Goal: Task Accomplishment & Management: Use online tool/utility

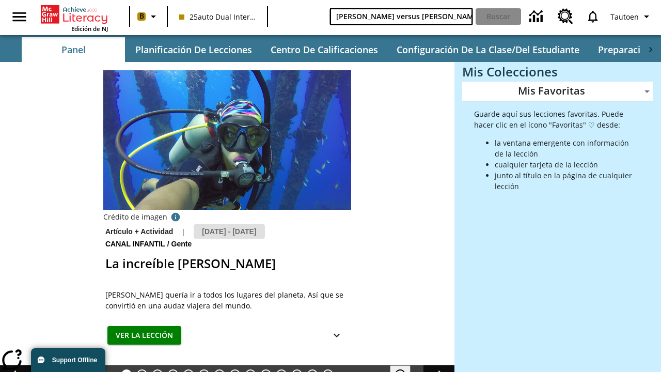
type input "[PERSON_NAME] versus [PERSON_NAME]"
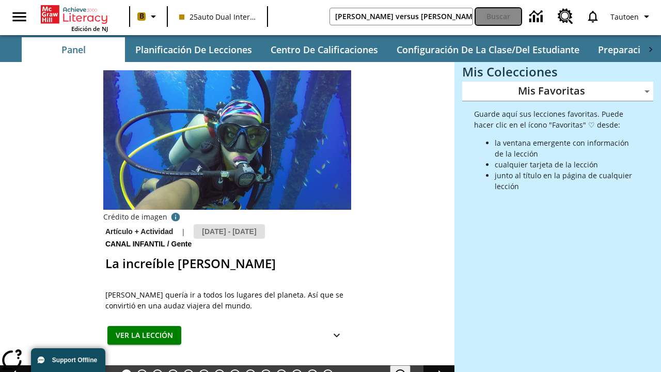
click at [498, 17] on button "Buscar" at bounding box center [498, 16] width 45 height 17
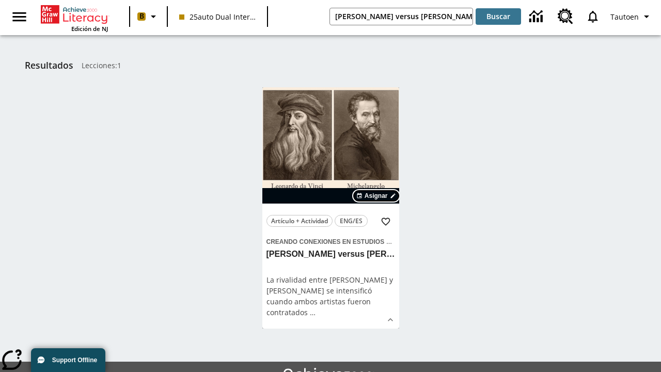
click at [377, 196] on span "Asignar" at bounding box center [376, 195] width 23 height 9
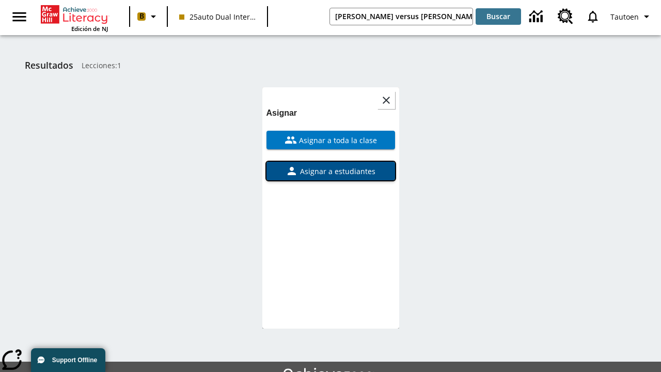
click at [331, 171] on span "Asignar a estudiantes" at bounding box center [336, 171] width 77 height 11
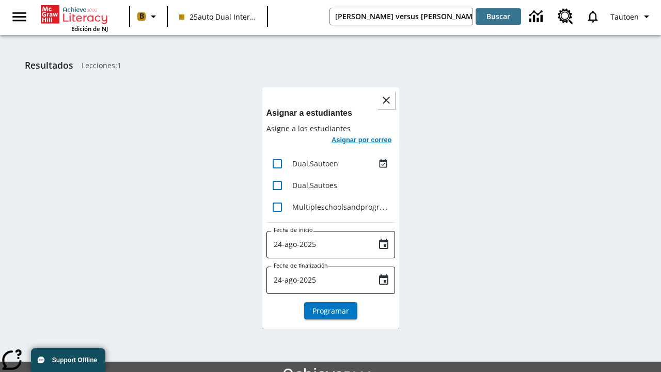
click at [277, 163] on input "lesson details" at bounding box center [278, 164] width 22 height 22
checkbox input "true"
click at [361, 141] on h6 "Asignar por correo" at bounding box center [362, 140] width 60 height 12
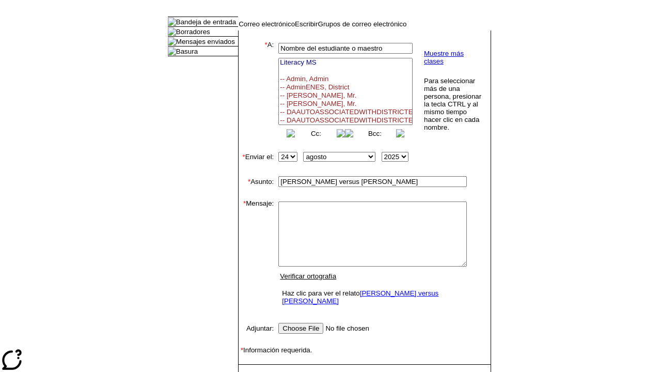
select select
